Goal: Transaction & Acquisition: Obtain resource

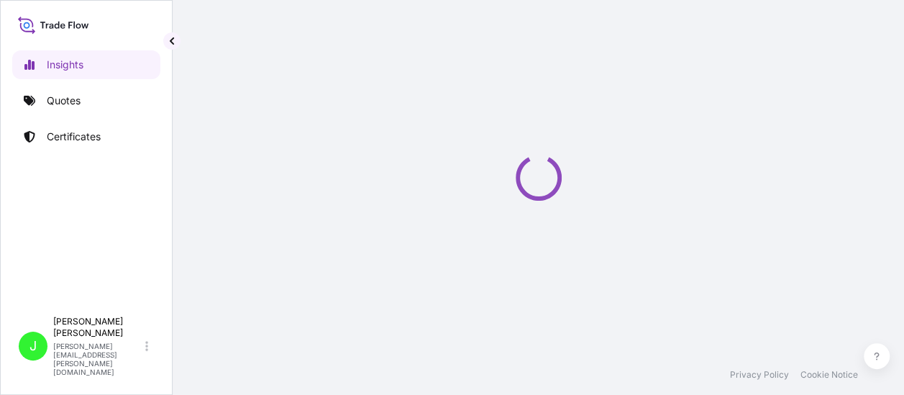
select select "2025"
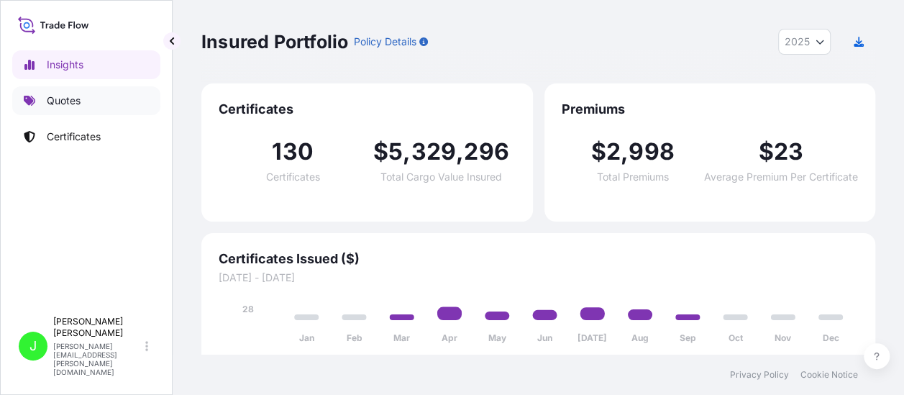
click at [71, 97] on p "Quotes" at bounding box center [64, 100] width 34 height 14
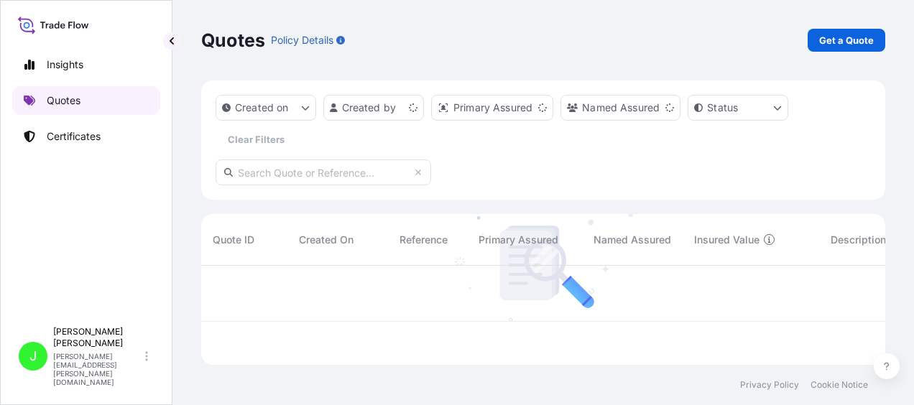
scroll to position [96, 673]
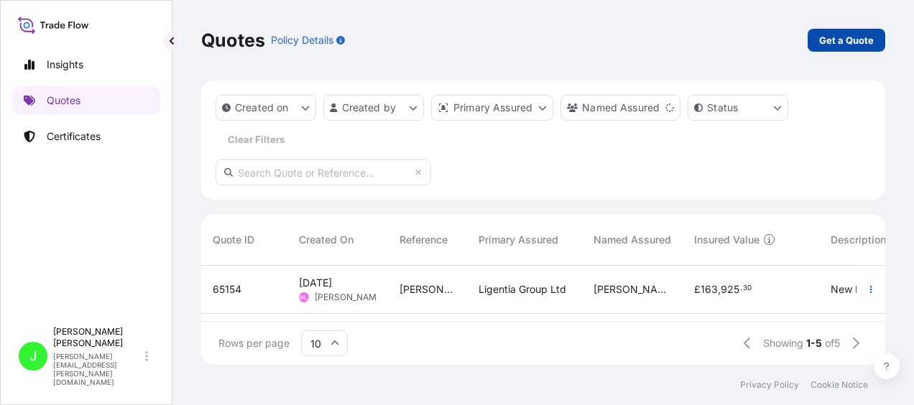
click at [857, 36] on p "Get a Quote" at bounding box center [847, 40] width 55 height 14
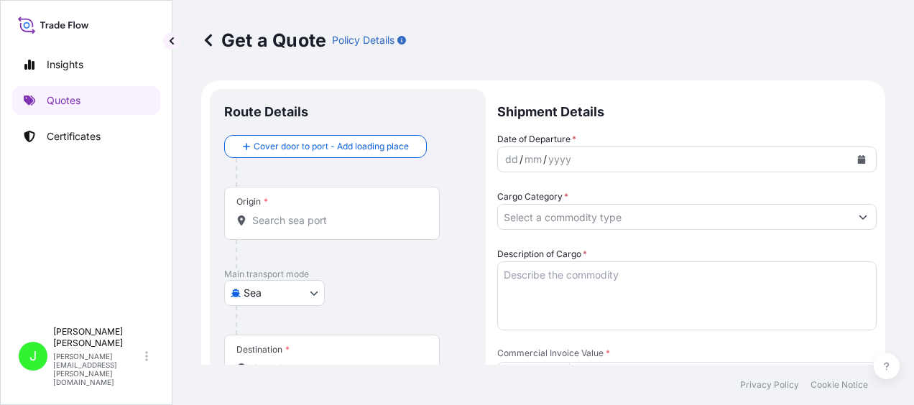
scroll to position [23, 0]
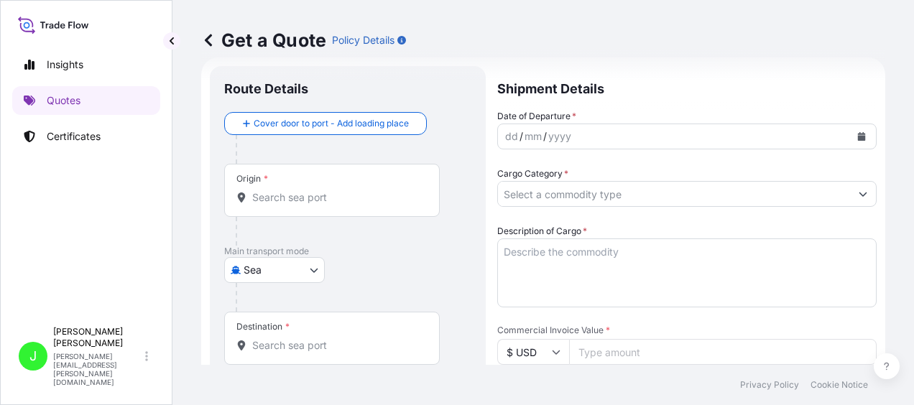
click at [318, 266] on body "Insights Quotes Certificates J [PERSON_NAME] [PERSON_NAME][EMAIL_ADDRESS][PERSO…" at bounding box center [457, 202] width 914 height 405
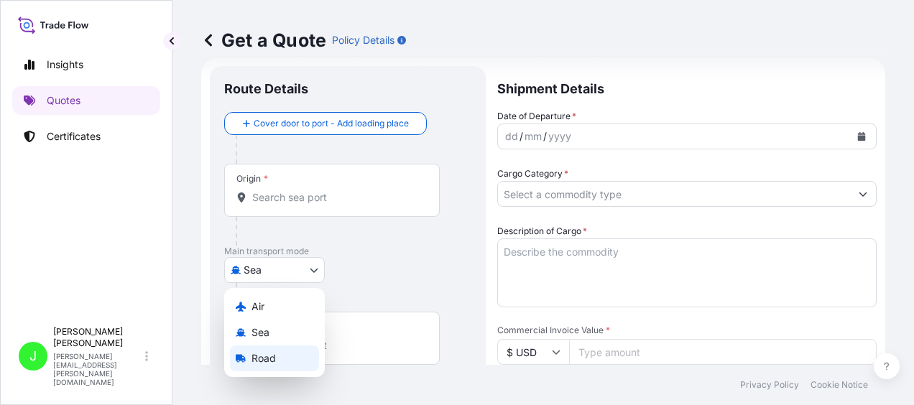
click at [278, 359] on div "Road" at bounding box center [274, 359] width 89 height 26
select select "Road"
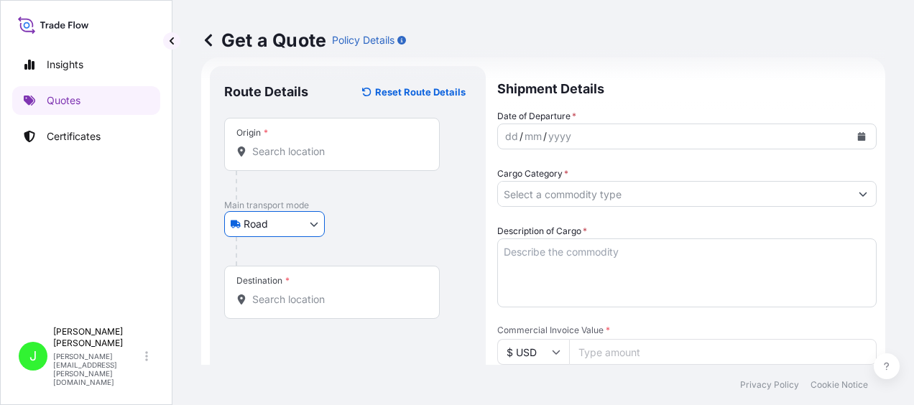
click at [293, 152] on input "Origin *" at bounding box center [337, 152] width 170 height 14
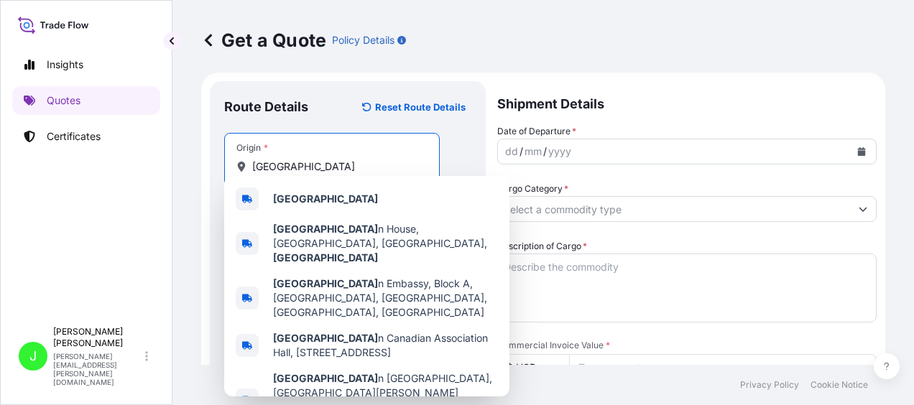
scroll to position [0, 0]
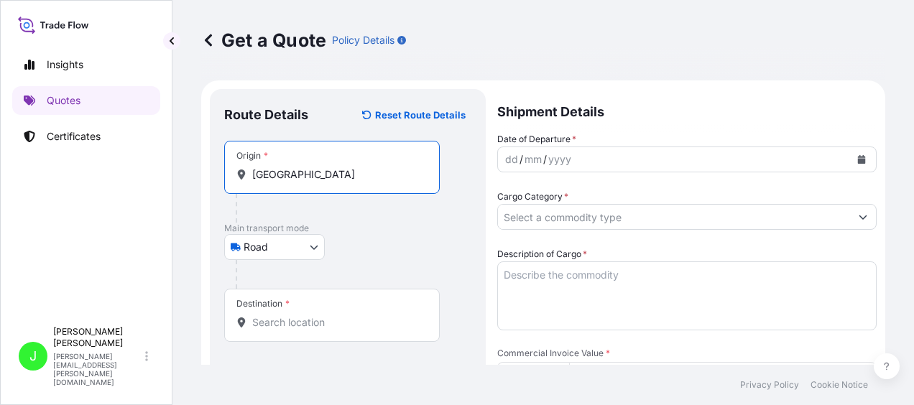
type input "[GEOGRAPHIC_DATA]"
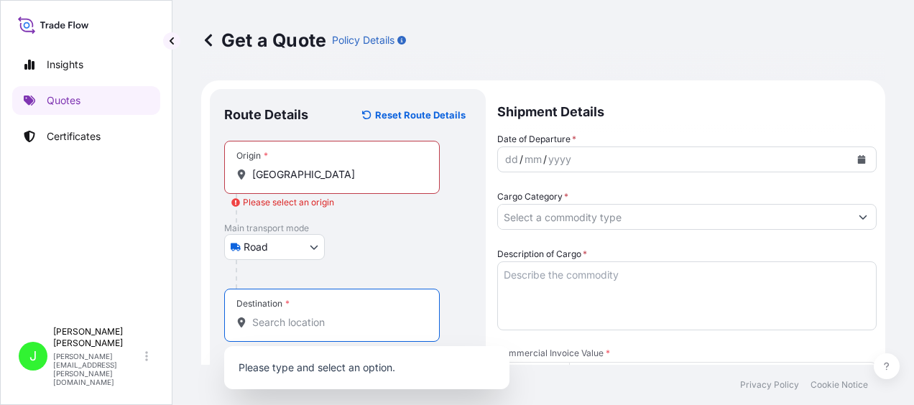
click at [303, 325] on input "Destination *" at bounding box center [337, 323] width 170 height 14
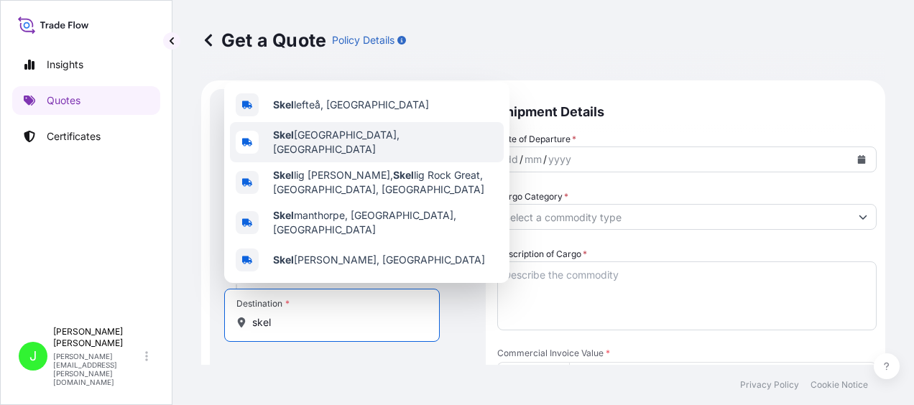
click at [316, 154] on span "Skel [GEOGRAPHIC_DATA], [GEOGRAPHIC_DATA]" at bounding box center [385, 142] width 225 height 29
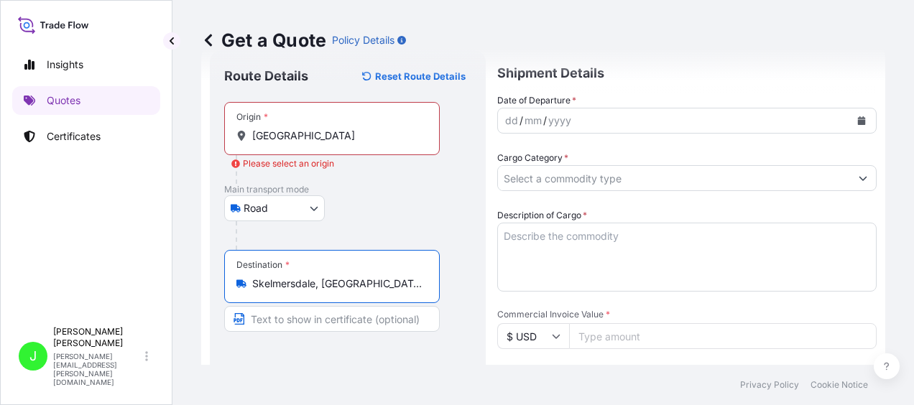
scroll to position [72, 0]
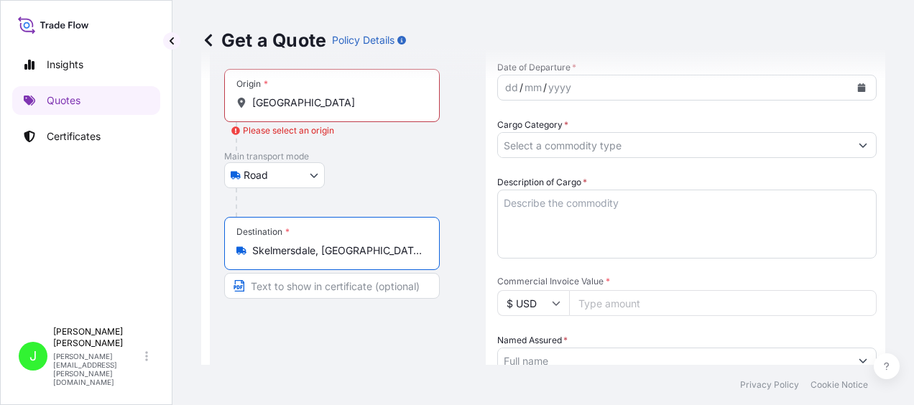
type input "Skelmersdale, [GEOGRAPHIC_DATA]"
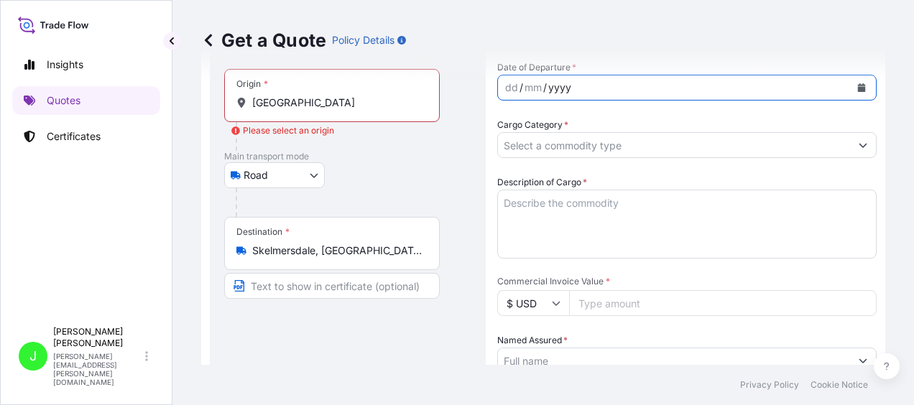
click at [549, 86] on div "yyyy" at bounding box center [560, 87] width 26 height 17
click at [858, 85] on icon "Calendar" at bounding box center [862, 87] width 8 height 9
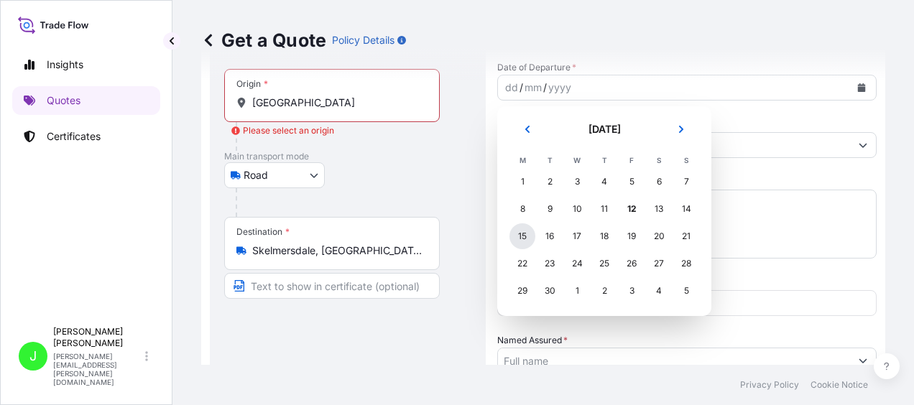
click at [526, 242] on div "15" at bounding box center [523, 237] width 26 height 26
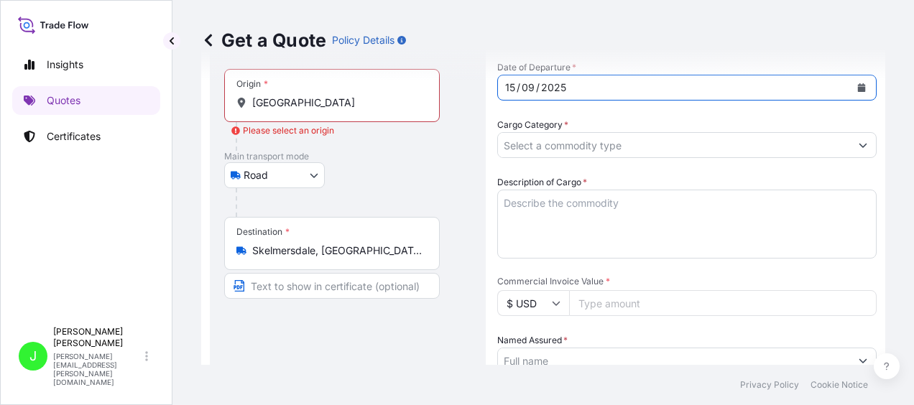
click at [853, 150] on button "Show suggestions" at bounding box center [863, 145] width 26 height 26
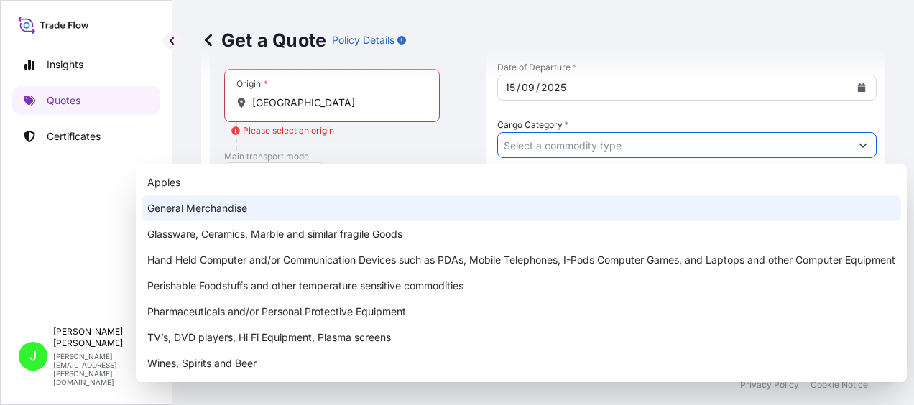
click at [241, 206] on div "General Merchandise" at bounding box center [522, 209] width 760 height 26
type input "General Merchandise"
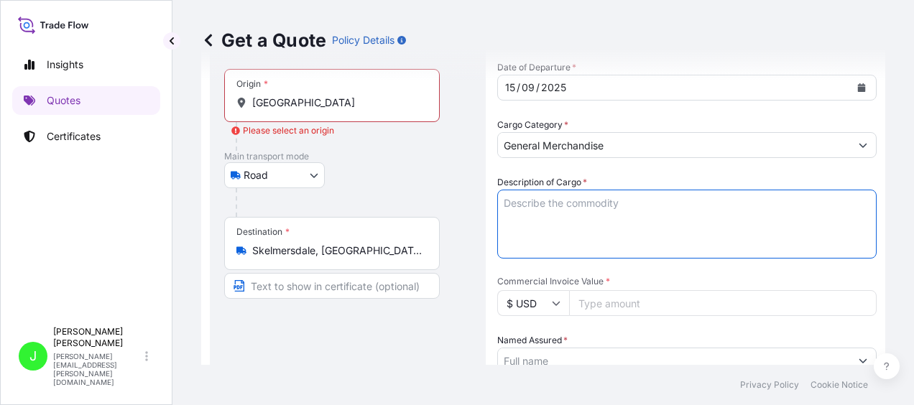
click at [521, 208] on textarea "Description of Cargo *" at bounding box center [688, 224] width 380 height 69
type textarea "Building Materials"
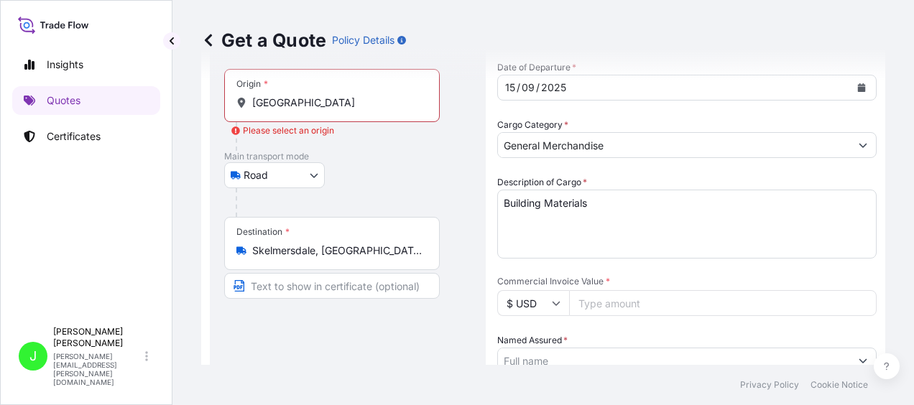
click at [552, 300] on icon at bounding box center [556, 303] width 9 height 9
click at [528, 377] on div "£ GBP" at bounding box center [533, 372] width 60 height 27
type input "£ GBP"
click at [603, 303] on input "Commercial Invoice Value *" at bounding box center [723, 303] width 308 height 26
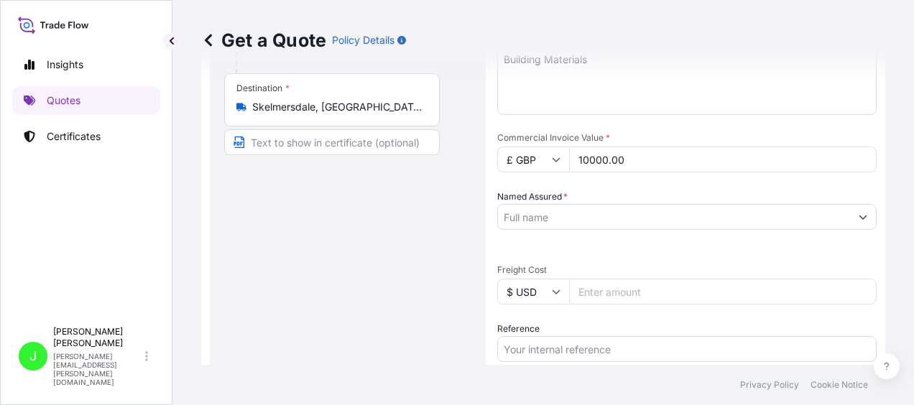
type input "10000.00"
click at [530, 217] on input "Named Assured *" at bounding box center [668, 217] width 341 height 26
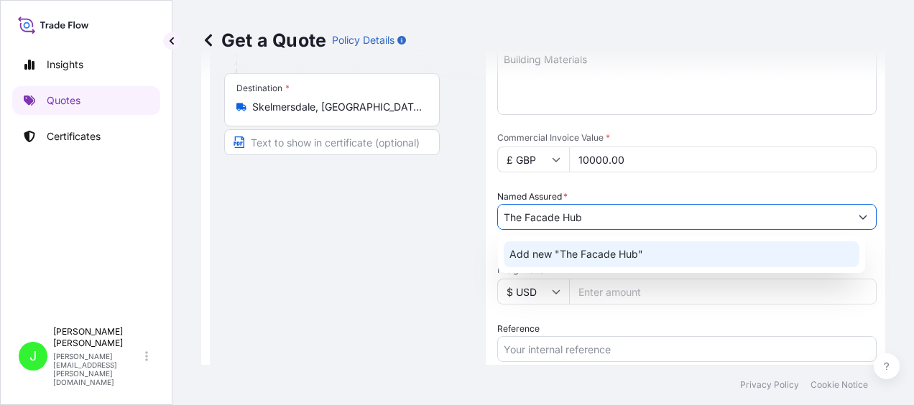
click at [536, 249] on span "Add new "The Facade Hub"" at bounding box center [577, 254] width 134 height 14
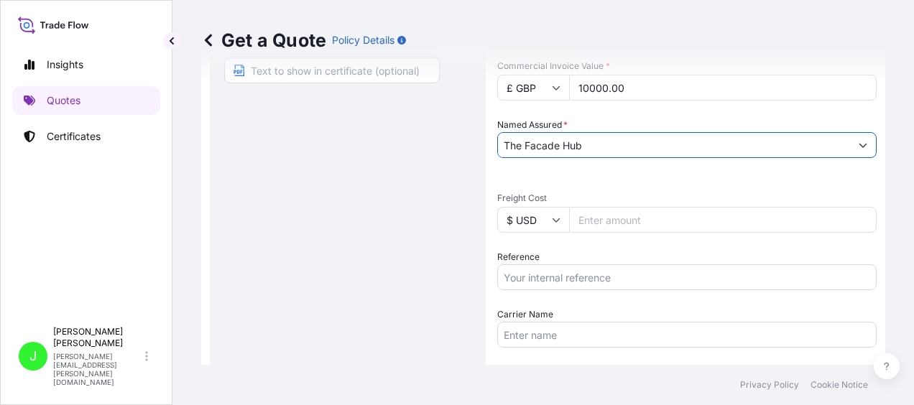
scroll to position [359, 0]
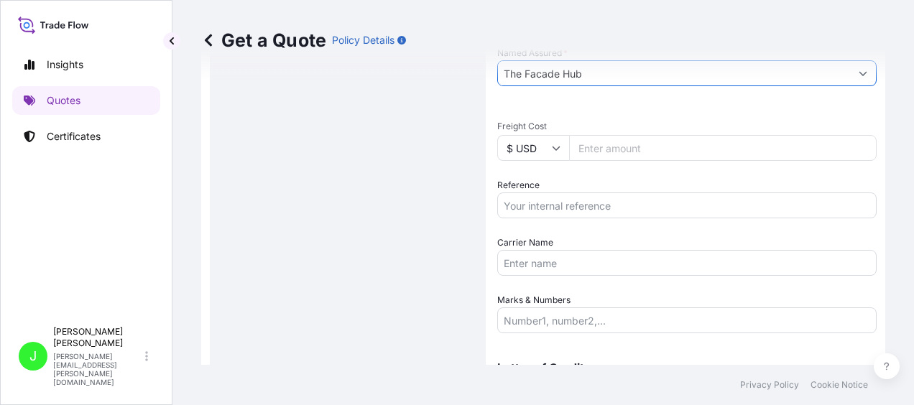
type input "The Facade Hub"
click at [559, 147] on icon at bounding box center [557, 149] width 8 height 4
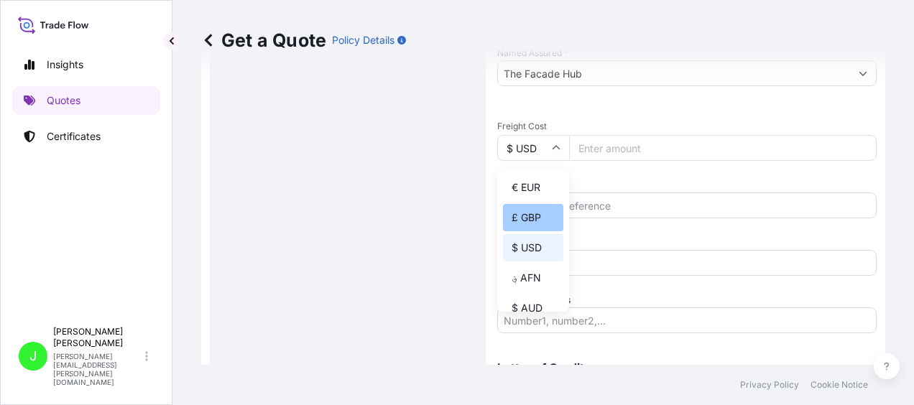
click at [526, 217] on div "£ GBP" at bounding box center [533, 217] width 60 height 27
type input "£ GBP"
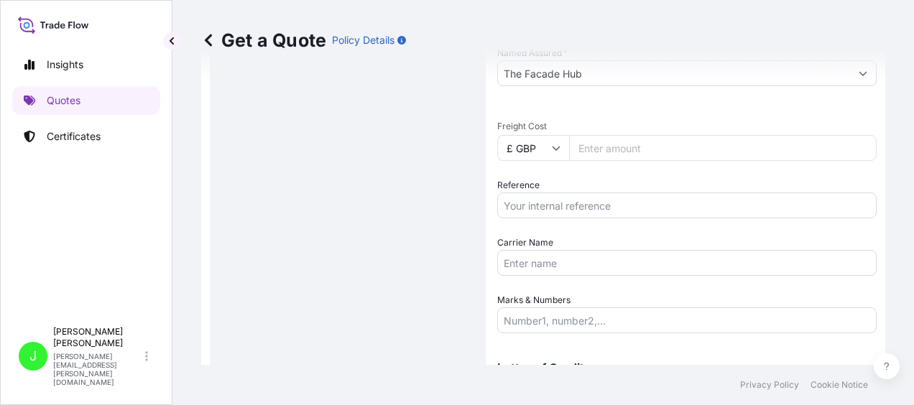
click at [592, 151] on input "Freight Cost" at bounding box center [723, 148] width 308 height 26
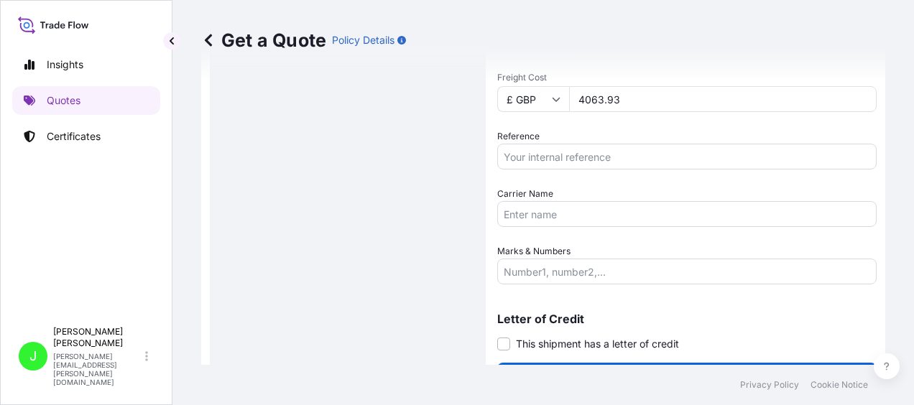
scroll to position [431, 0]
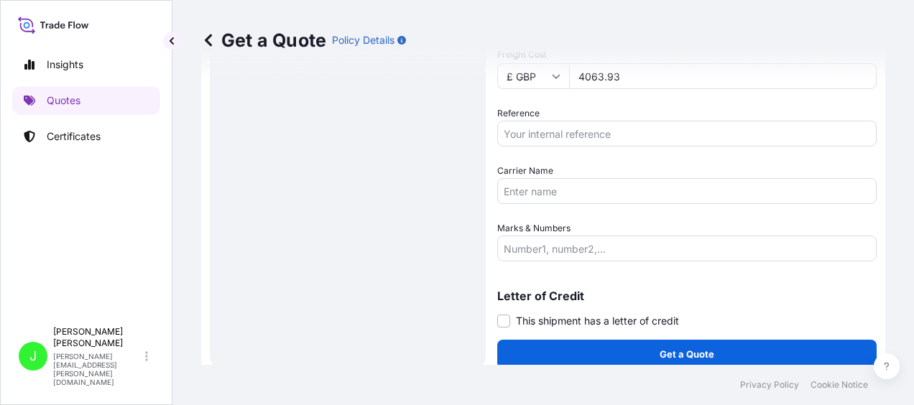
type input "4063.93"
click at [567, 193] on input "Carrier Name" at bounding box center [688, 191] width 380 height 26
click at [564, 134] on input "Reference" at bounding box center [688, 134] width 380 height 26
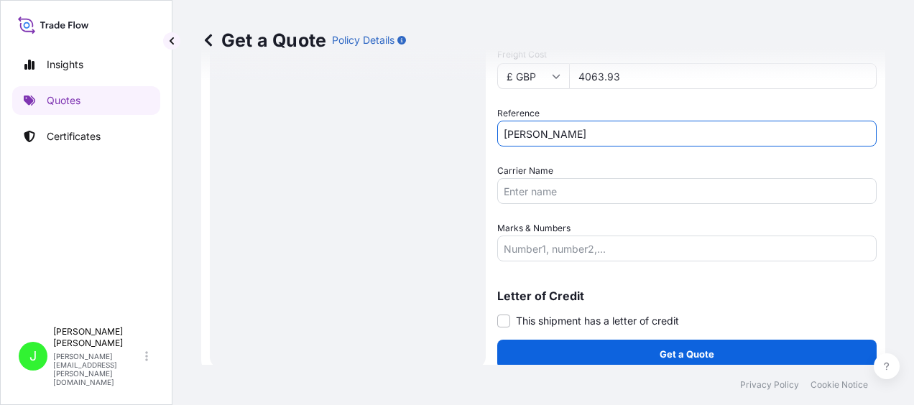
type input "[PERSON_NAME]"
click at [545, 194] on input "Carrier Name" at bounding box center [688, 191] width 380 height 26
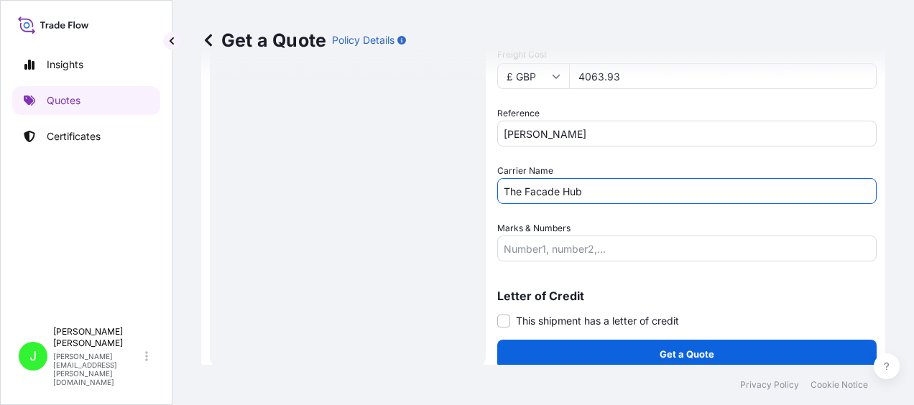
type input "The Facade Hub"
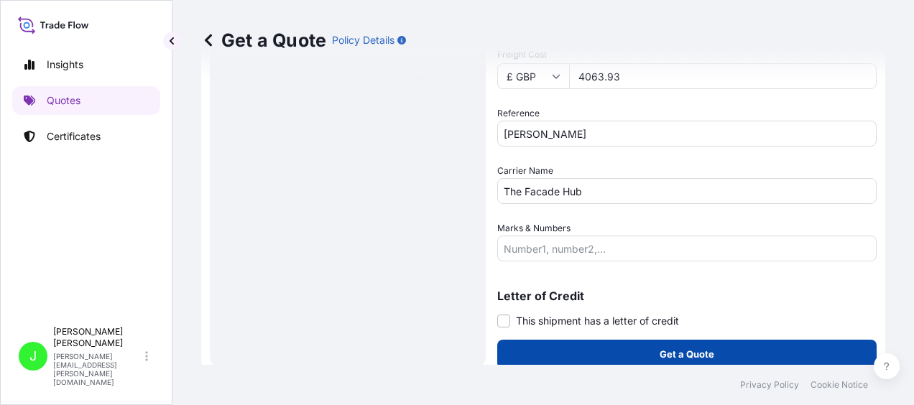
click at [696, 348] on p "Get a Quote" at bounding box center [687, 354] width 55 height 14
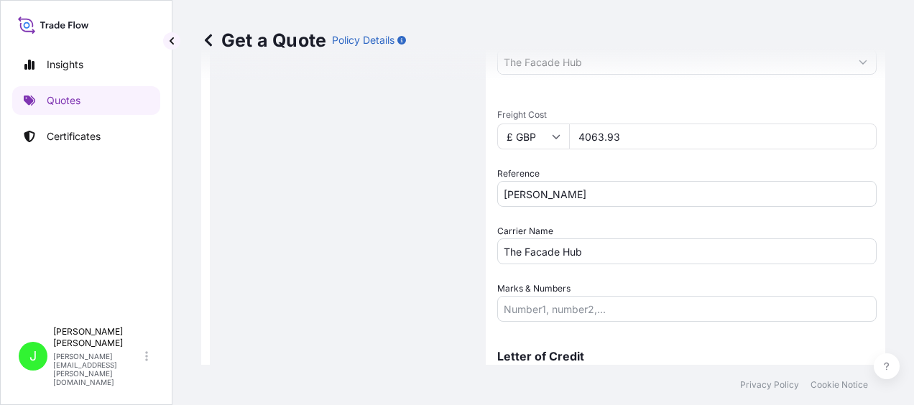
scroll to position [443, 0]
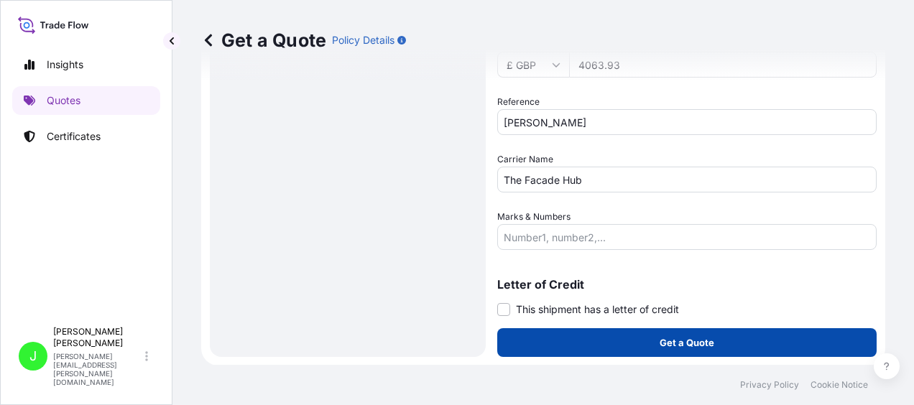
click at [671, 347] on p "Get a Quote" at bounding box center [687, 343] width 55 height 14
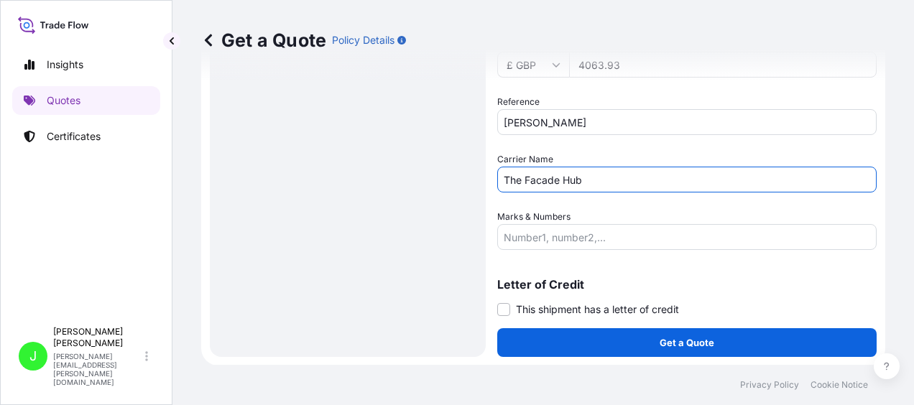
drag, startPoint x: 587, startPoint y: 178, endPoint x: 457, endPoint y: 171, distance: 131.0
click at [449, 180] on form "Route Details Reset Route Details Place of loading Road / Inland Road / Inland …" at bounding box center [543, 2] width 684 height 728
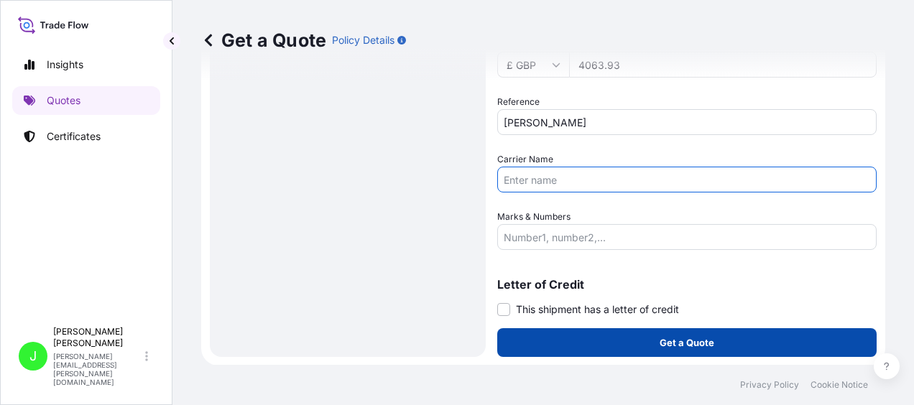
click at [644, 331] on button "Get a Quote" at bounding box center [688, 343] width 380 height 29
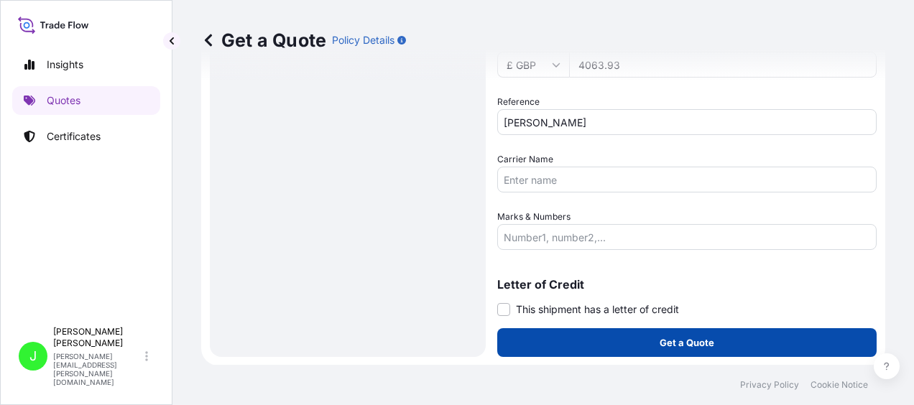
click at [660, 338] on p "Get a Quote" at bounding box center [687, 343] width 55 height 14
click at [661, 339] on p "Get a Quote" at bounding box center [687, 343] width 55 height 14
click at [663, 340] on p "Get a Quote" at bounding box center [687, 343] width 55 height 14
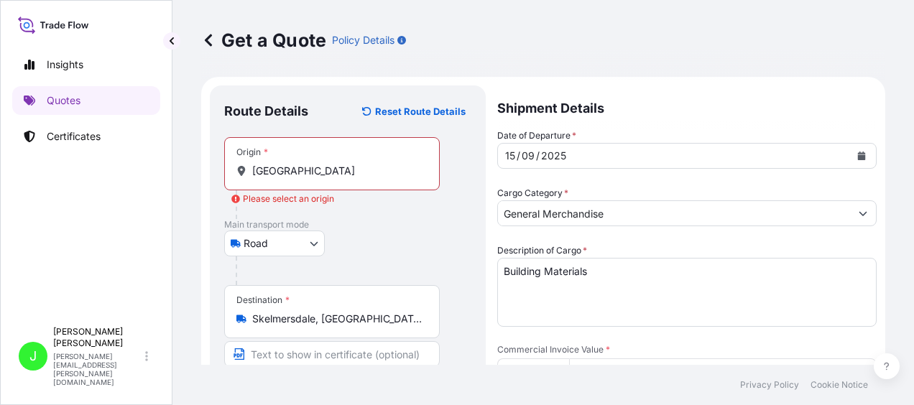
scroll to position [0, 0]
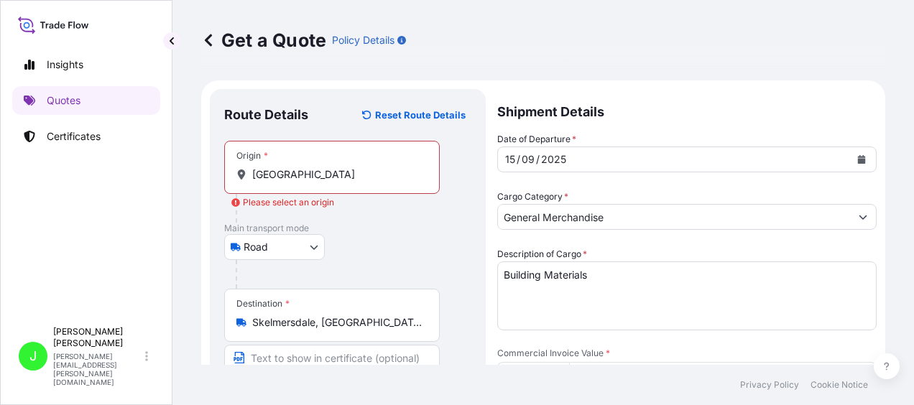
click at [333, 168] on input "[GEOGRAPHIC_DATA]" at bounding box center [337, 175] width 170 height 14
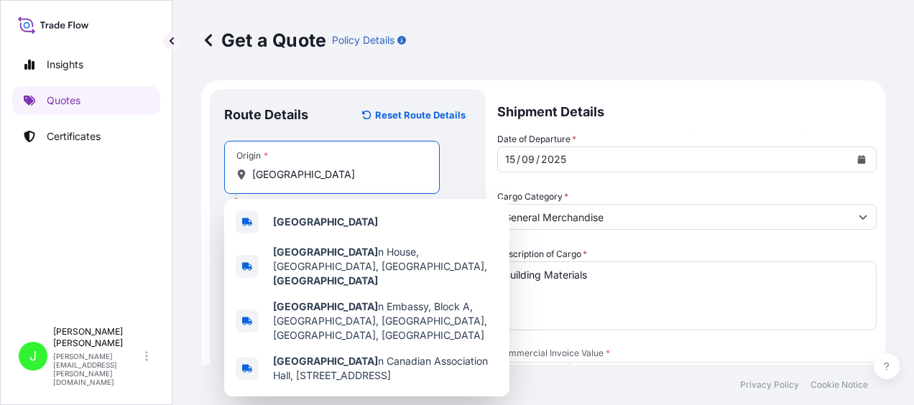
scroll to position [72, 0]
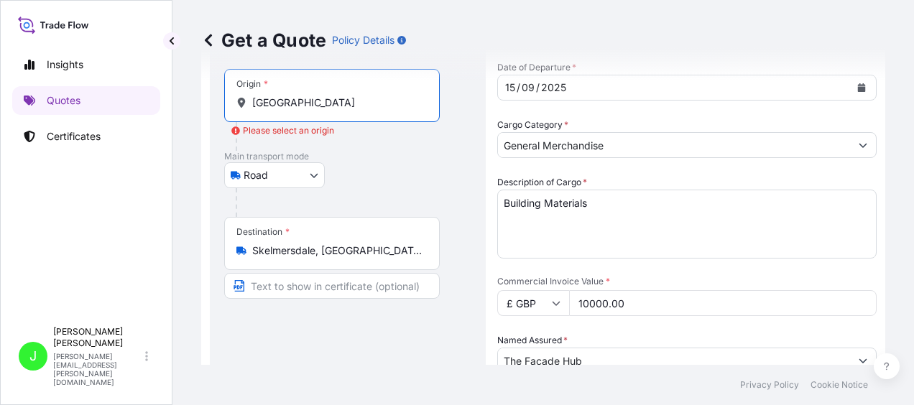
click at [301, 105] on input "[GEOGRAPHIC_DATA]" at bounding box center [337, 103] width 170 height 14
click at [304, 104] on input "[GEOGRAPHIC_DATA]" at bounding box center [337, 103] width 170 height 14
click at [279, 102] on input "[GEOGRAPHIC_DATA]" at bounding box center [337, 103] width 170 height 14
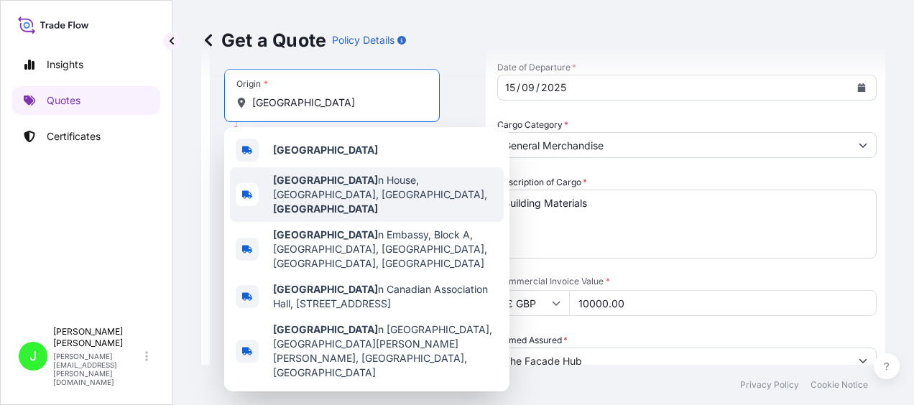
click at [311, 178] on b "[GEOGRAPHIC_DATA]" at bounding box center [325, 180] width 105 height 12
type input "[GEOGRAPHIC_DATA], [GEOGRAPHIC_DATA], [GEOGRAPHIC_DATA], [GEOGRAPHIC_DATA]"
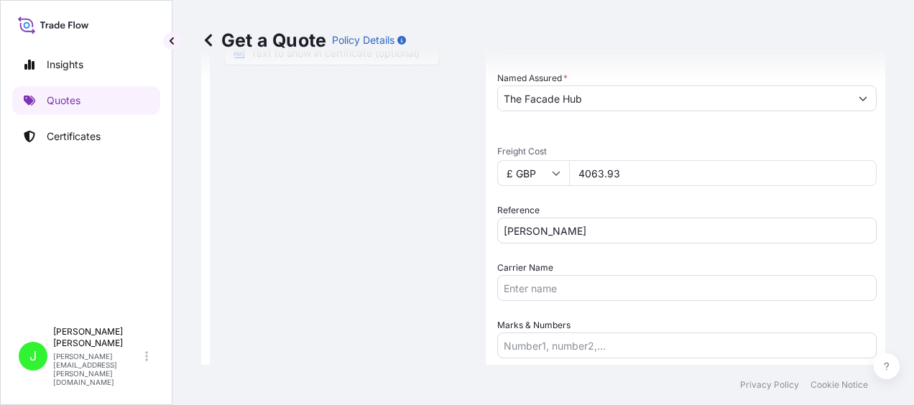
scroll to position [431, 0]
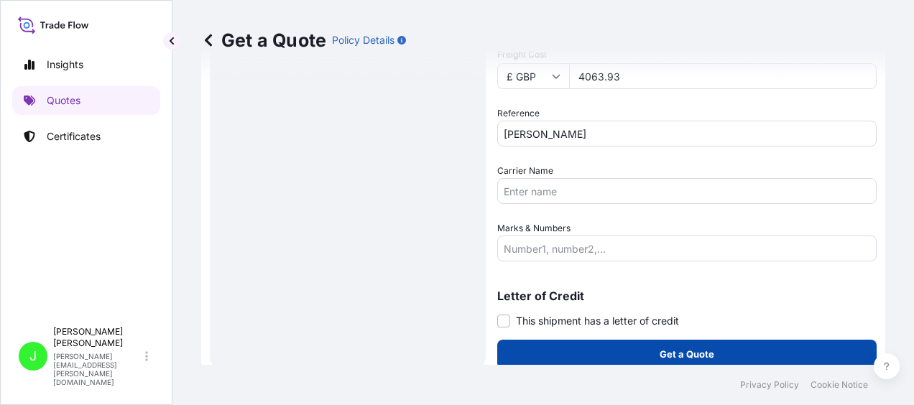
click at [716, 349] on button "Get a Quote" at bounding box center [688, 354] width 380 height 29
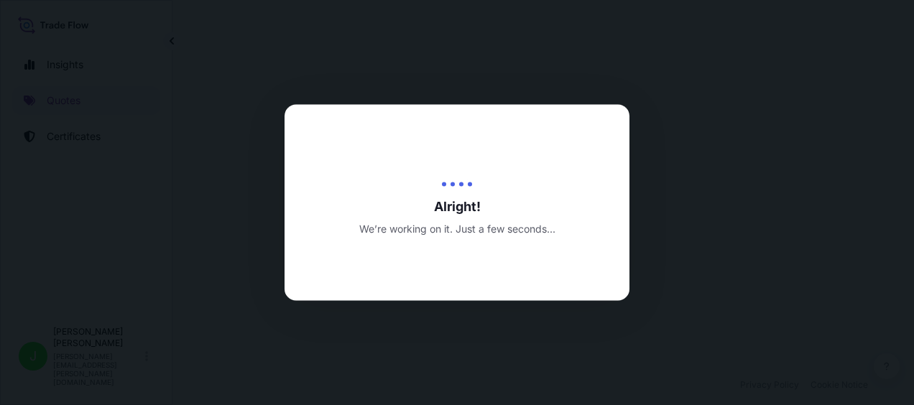
select select "Road"
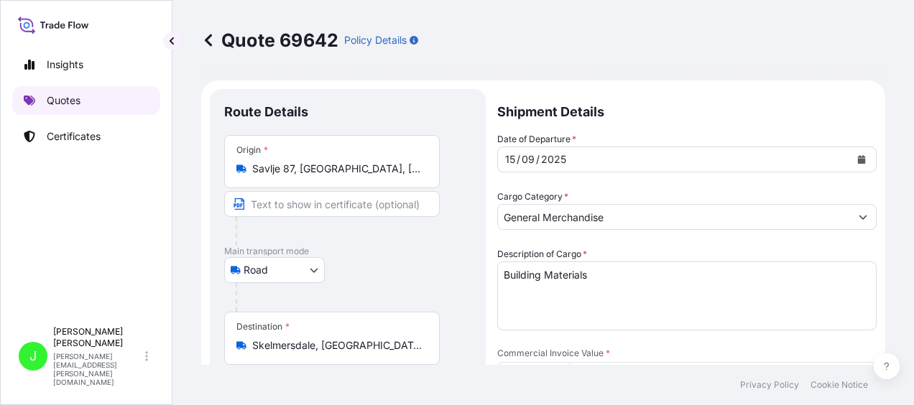
click at [81, 99] on link "Quotes" at bounding box center [86, 100] width 148 height 29
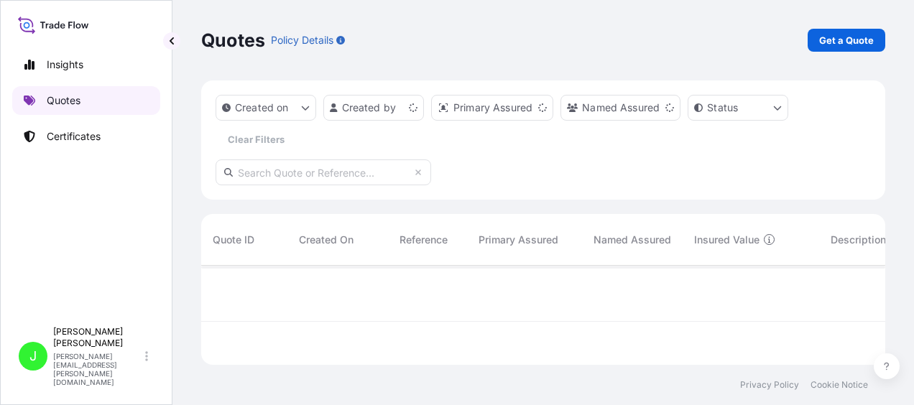
scroll to position [96, 673]
click at [852, 42] on p "Get a Quote" at bounding box center [847, 40] width 55 height 14
select select "Road / [GEOGRAPHIC_DATA]"
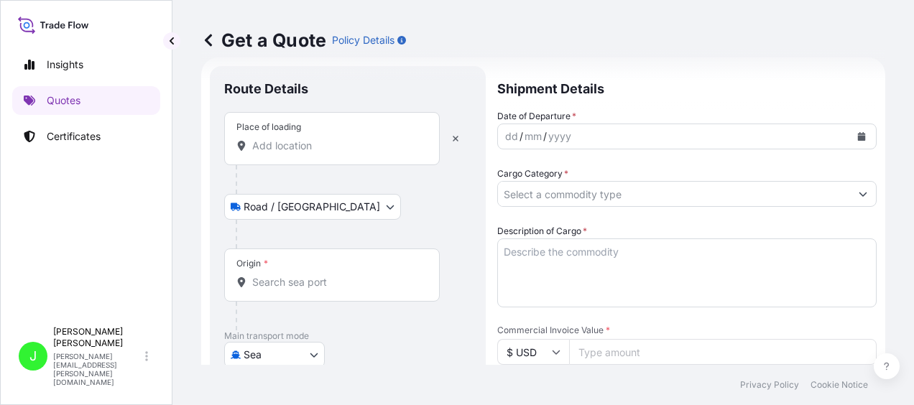
click at [308, 352] on body "Insights Quotes Certificates J [PERSON_NAME] [PERSON_NAME][EMAIL_ADDRESS][PERSO…" at bounding box center [457, 202] width 914 height 405
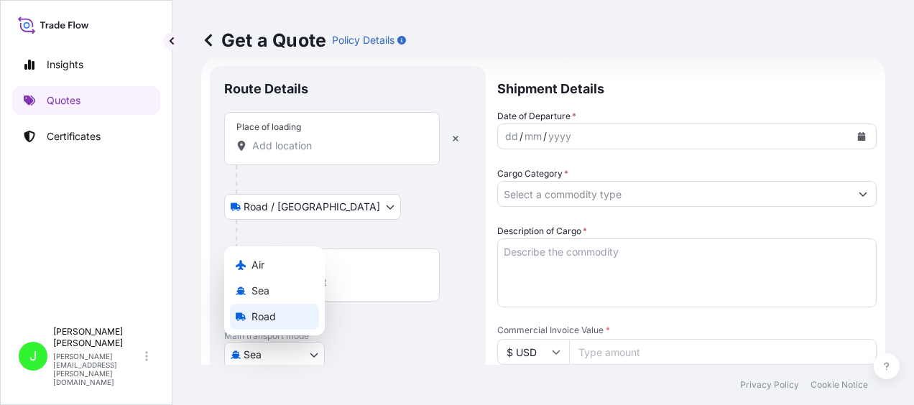
click at [272, 321] on span "Road" at bounding box center [264, 317] width 24 height 14
select select "Road"
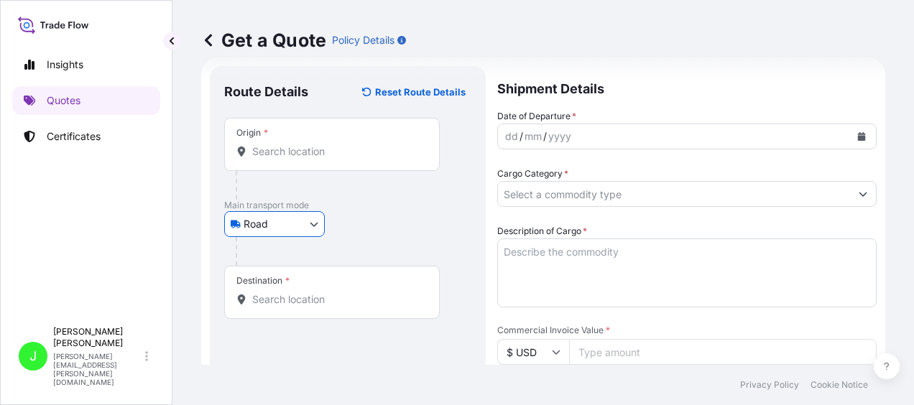
click at [315, 150] on input "Origin *" at bounding box center [337, 152] width 170 height 14
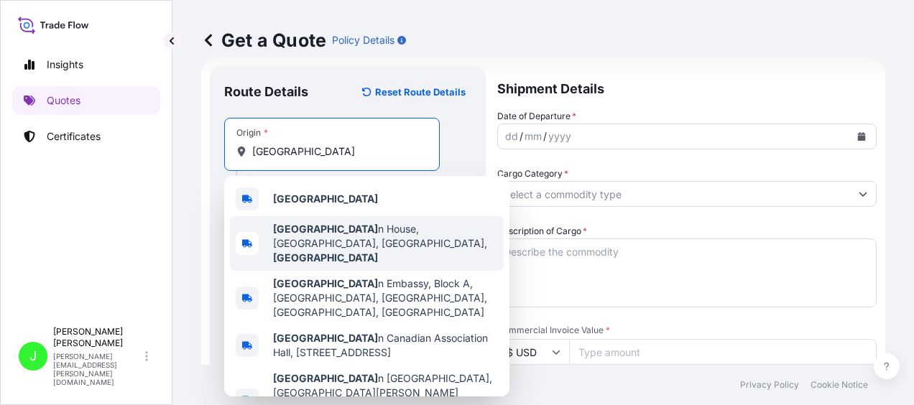
click at [326, 223] on div "[GEOGRAPHIC_DATA], [GEOGRAPHIC_DATA], [GEOGRAPHIC_DATA]" at bounding box center [367, 243] width 274 height 55
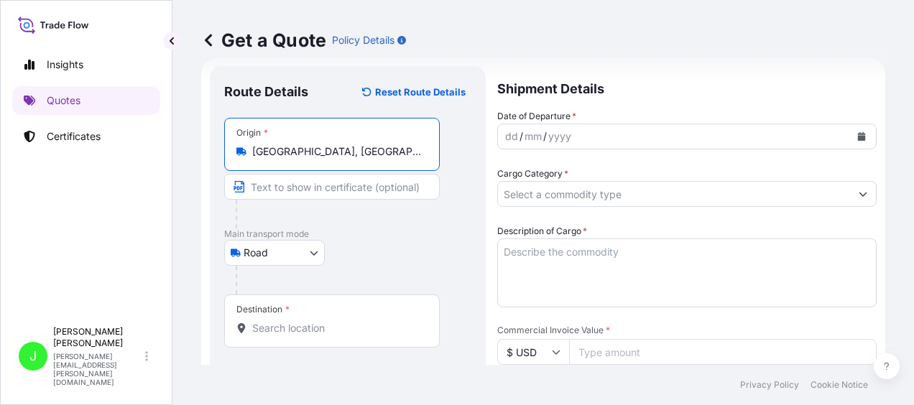
type input "[GEOGRAPHIC_DATA], [GEOGRAPHIC_DATA], [GEOGRAPHIC_DATA], [GEOGRAPHIC_DATA]"
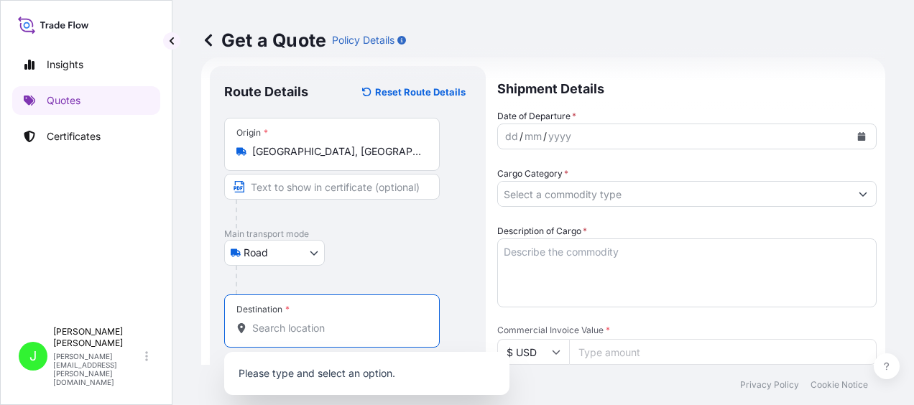
click at [301, 334] on input "Destination *" at bounding box center [337, 328] width 170 height 14
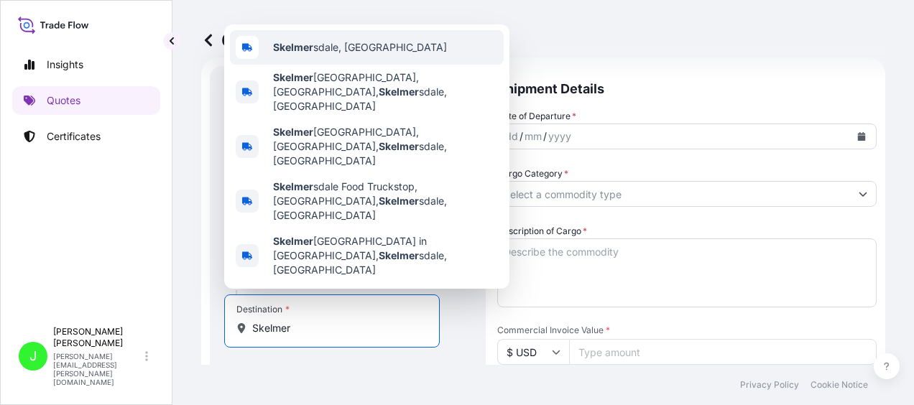
click at [311, 53] on b "Skelmer" at bounding box center [293, 47] width 40 height 12
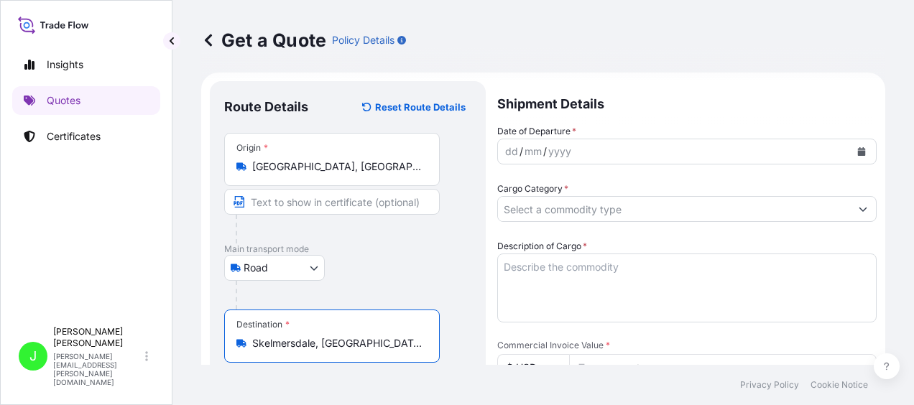
scroll to position [0, 0]
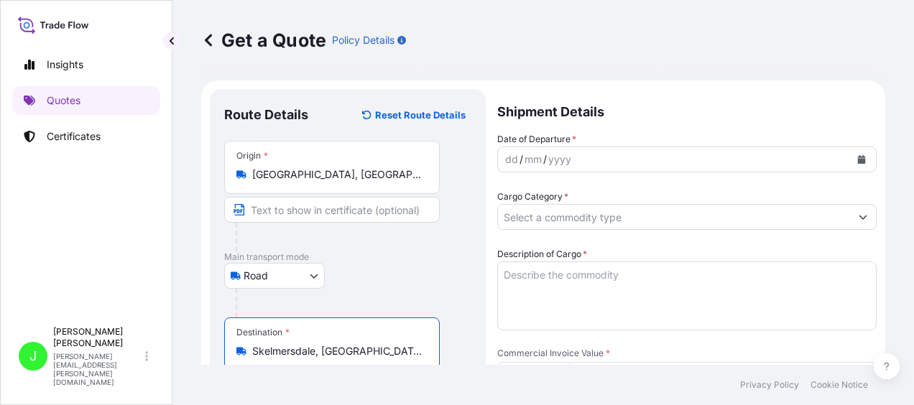
type input "Skelmersdale, [GEOGRAPHIC_DATA]"
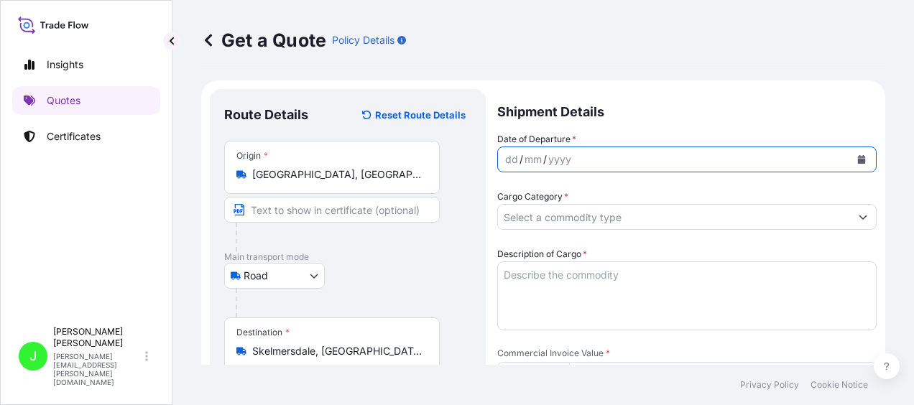
click at [850, 154] on button "Calendar" at bounding box center [861, 159] width 23 height 23
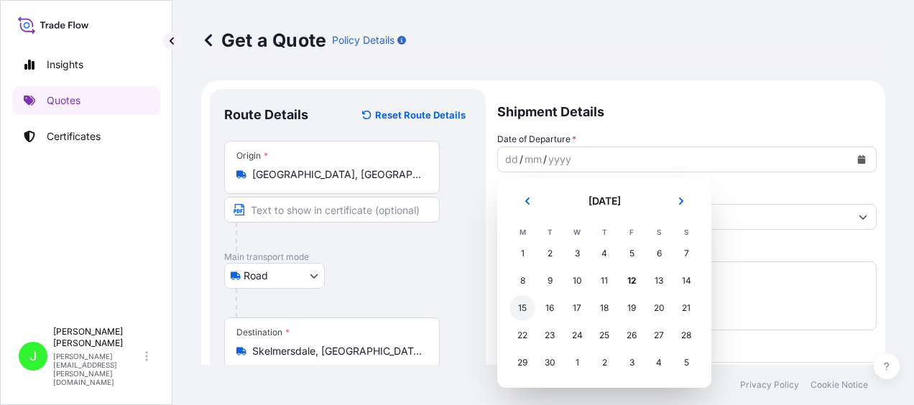
click at [523, 314] on div "15" at bounding box center [523, 308] width 26 height 26
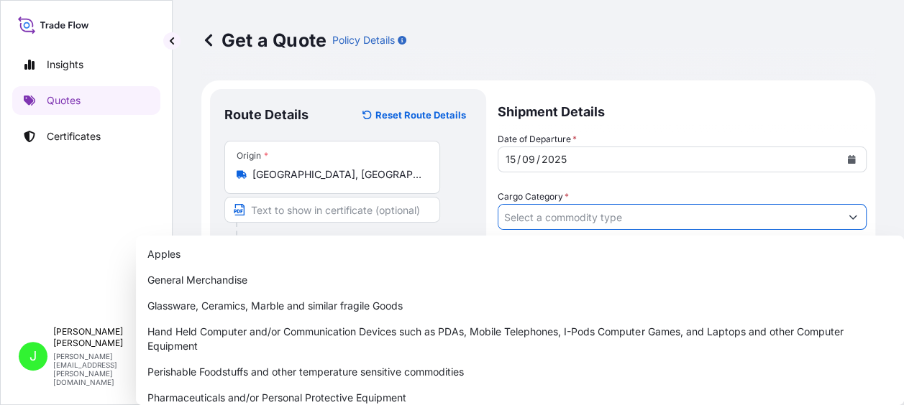
click at [850, 217] on button "Show suggestions" at bounding box center [853, 217] width 26 height 26
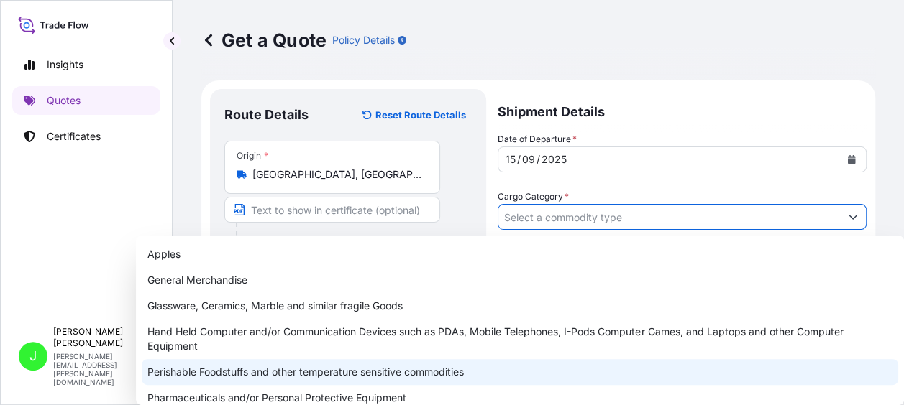
click at [288, 375] on div "Perishable Foodstuffs and other temperature sensitive commodities" at bounding box center [520, 372] width 756 height 26
type input "Perishable Foodstuffs and other temperature sensitive commodities"
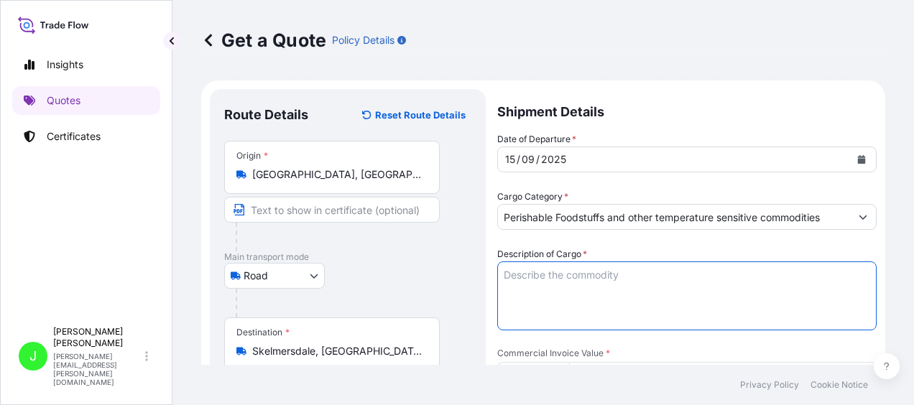
click at [539, 289] on textarea "Description of Cargo *" at bounding box center [688, 296] width 380 height 69
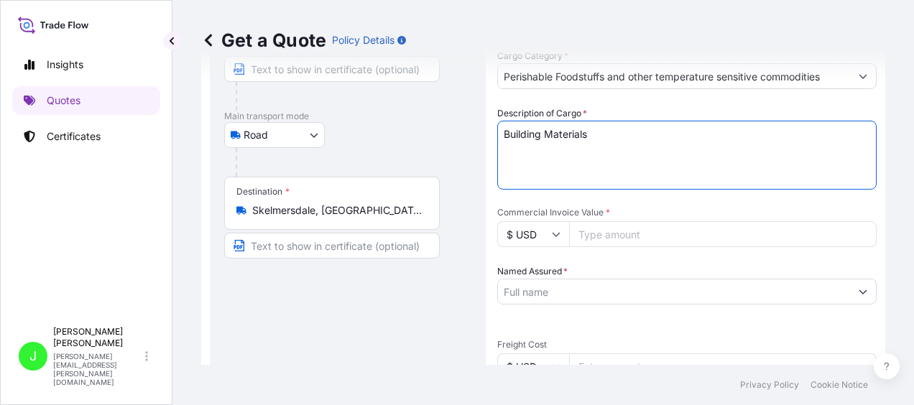
scroll to position [144, 0]
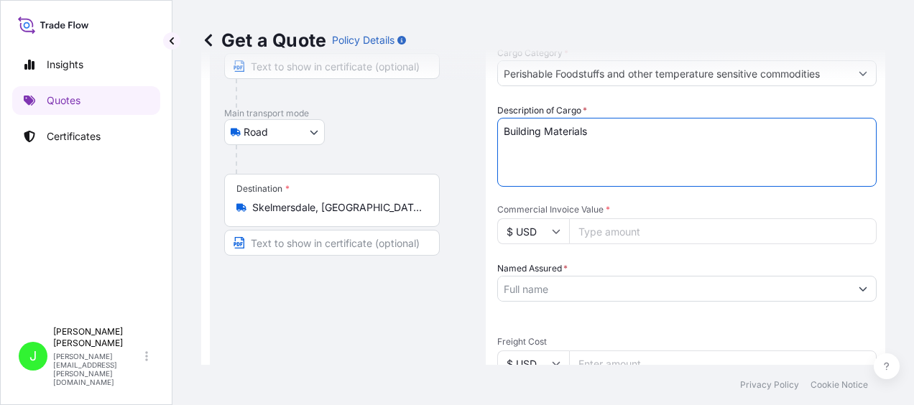
type textarea "Building Materials"
click at [556, 228] on icon at bounding box center [556, 231] width 9 height 9
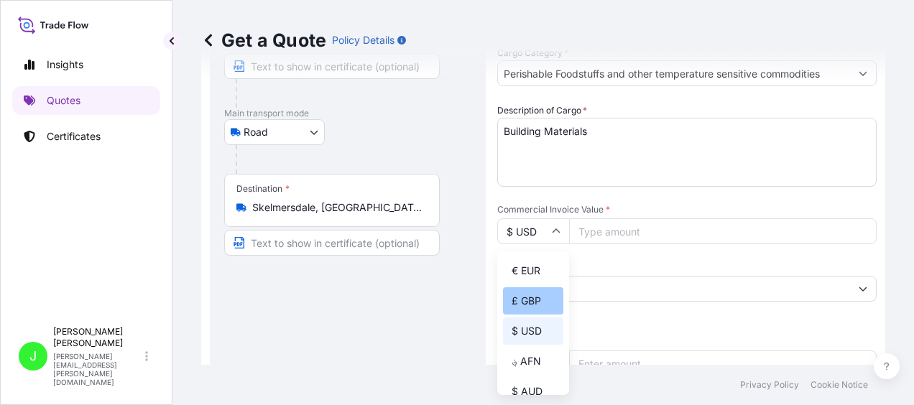
click at [538, 311] on div "£ GBP" at bounding box center [533, 301] width 60 height 27
type input "£ GBP"
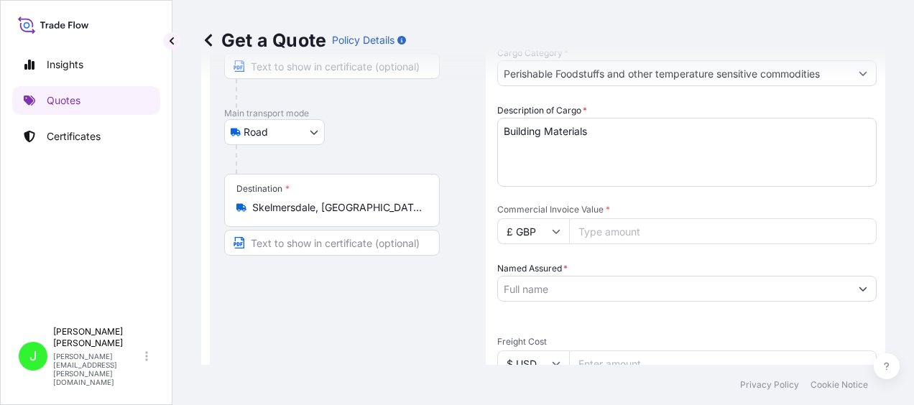
click at [593, 227] on input "Commercial Invoice Value *" at bounding box center [723, 232] width 308 height 26
type input "10000.00"
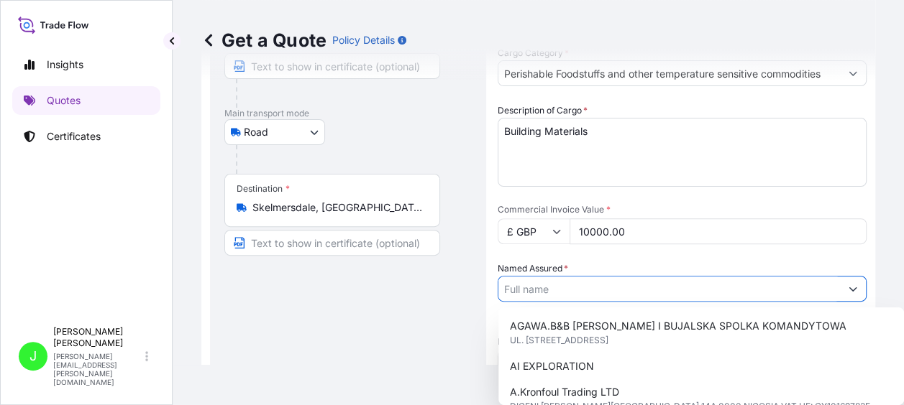
click at [584, 285] on input "Named Assured *" at bounding box center [668, 289] width 341 height 26
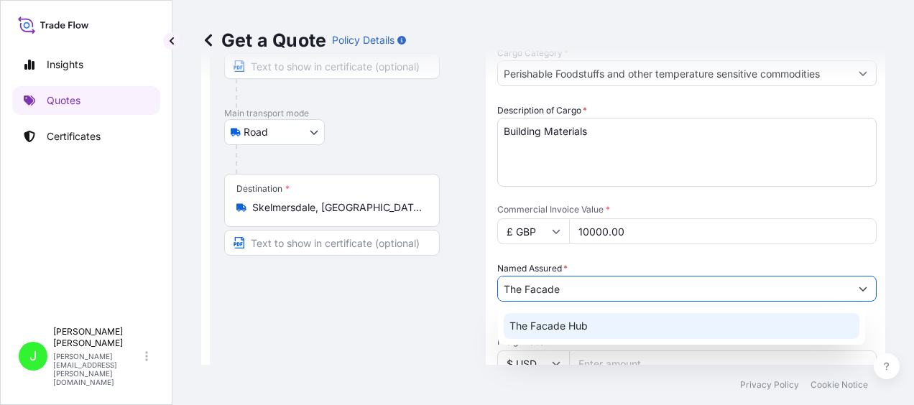
click at [553, 327] on span "The Facade Hub" at bounding box center [549, 326] width 78 height 14
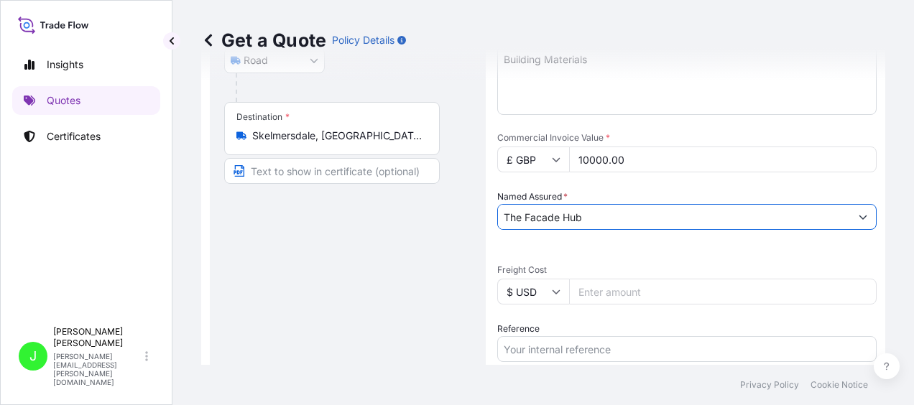
scroll to position [288, 0]
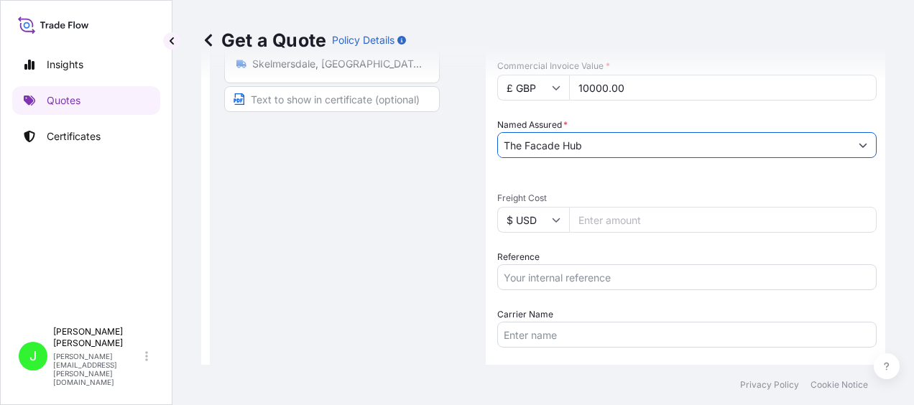
type input "The Facade Hub"
click at [554, 223] on icon at bounding box center [556, 220] width 9 height 9
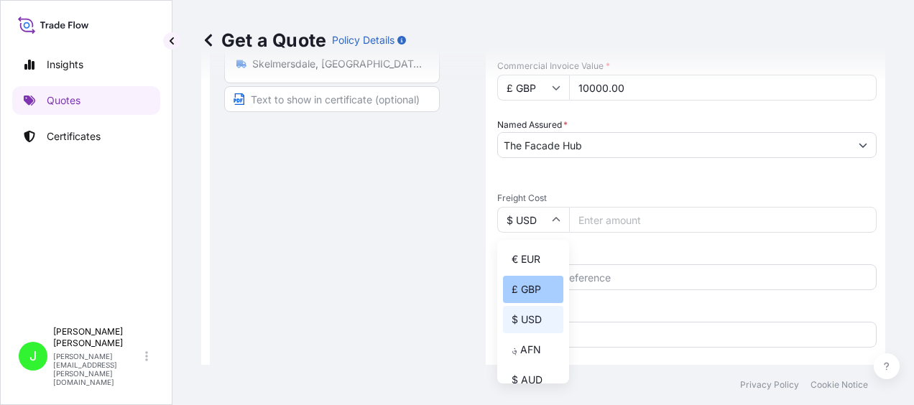
click at [535, 294] on div "£ GBP" at bounding box center [533, 289] width 60 height 27
type input "£ GBP"
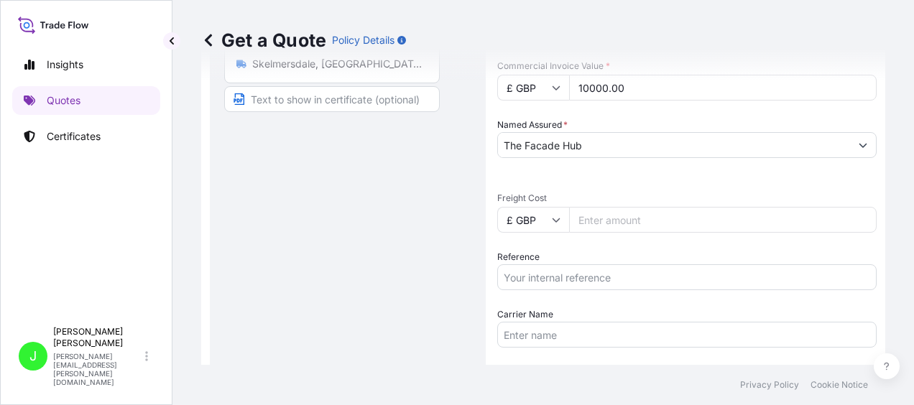
click at [612, 221] on input "Freight Cost" at bounding box center [723, 220] width 308 height 26
type input "4327.32"
drag, startPoint x: 579, startPoint y: 279, endPoint x: 591, endPoint y: 276, distance: 11.9
click at [584, 279] on input "Reference" at bounding box center [688, 278] width 380 height 26
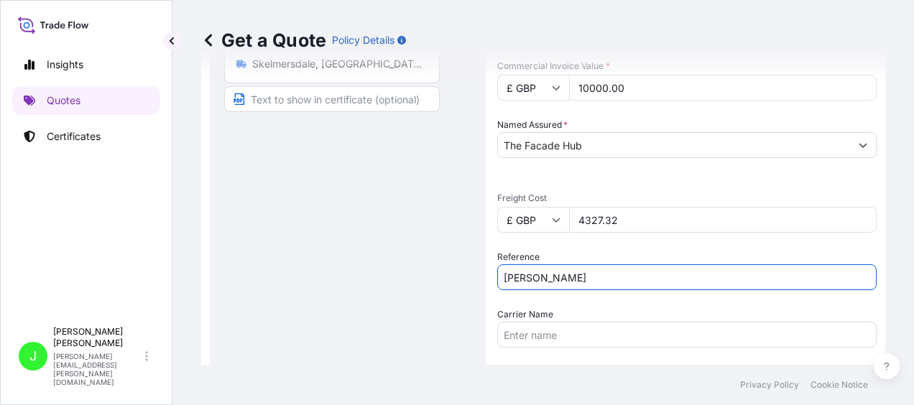
type input "[PERSON_NAME]"
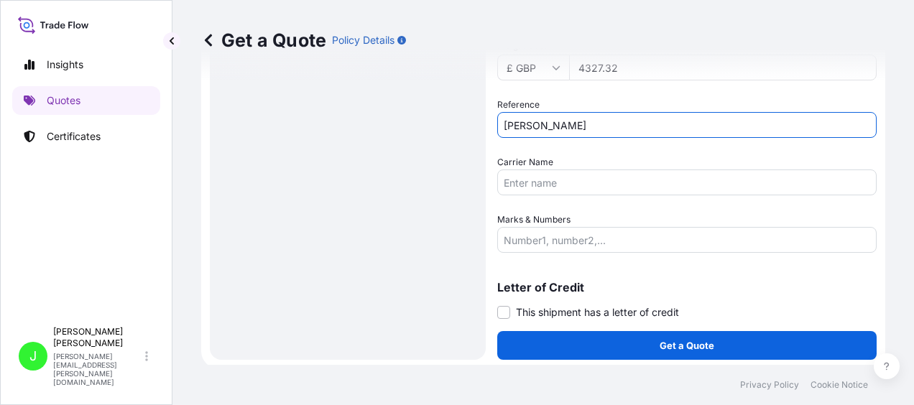
scroll to position [443, 0]
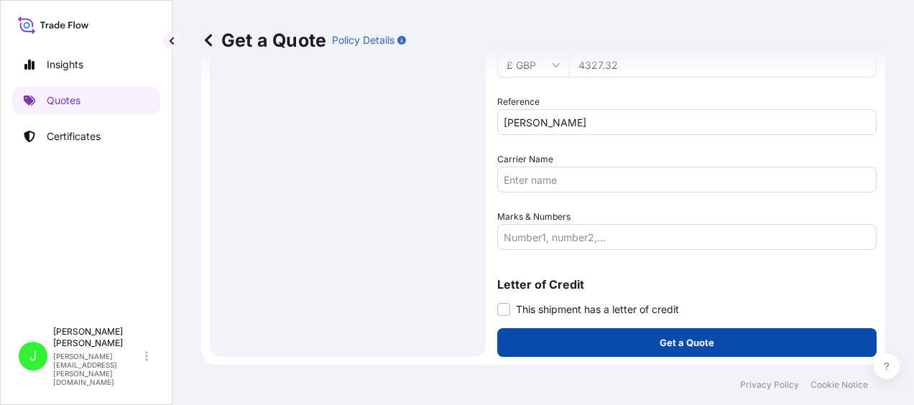
click at [682, 336] on p "Get a Quote" at bounding box center [687, 343] width 55 height 14
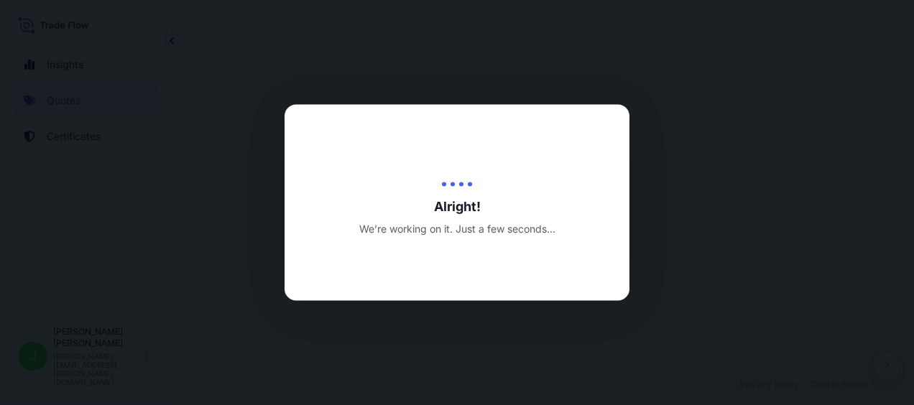
select select "Road"
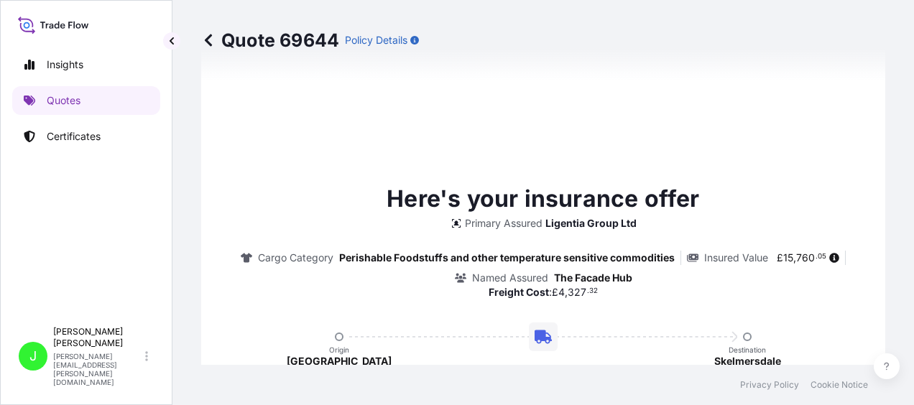
scroll to position [1110, 0]
